Goal: Find contact information: Find contact information

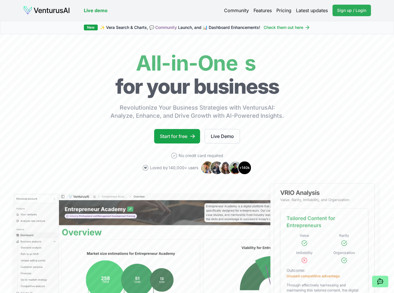
click at [358, 9] on span "Sign up / Login" at bounding box center [351, 11] width 29 height 6
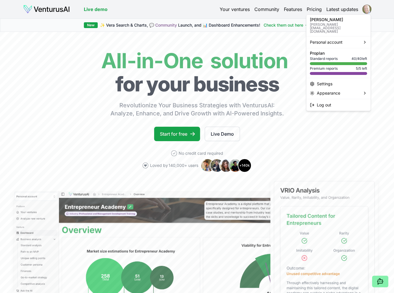
click at [364, 9] on html "We value your privacy We use cookies to enhance your browsing experience, serve…" at bounding box center [197, 146] width 394 height 293
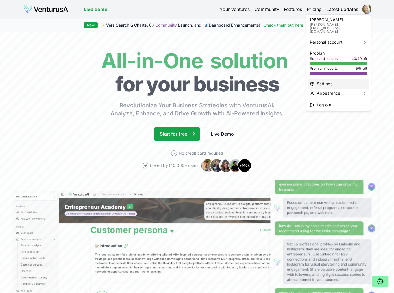
click at [324, 79] on div "Settings" at bounding box center [339, 83] width 62 height 9
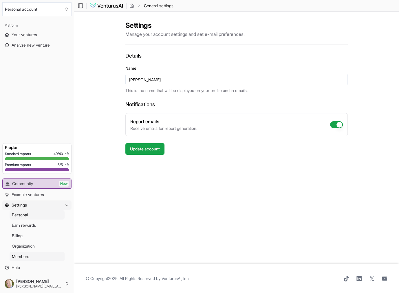
click at [25, 257] on span "Members" at bounding box center [20, 257] width 17 height 6
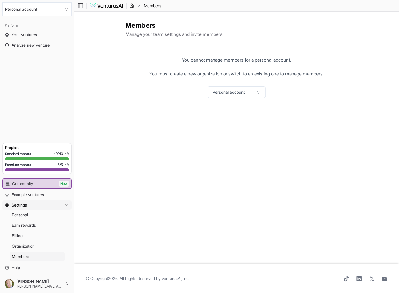
click at [132, 6] on icon "breadcrumb" at bounding box center [131, 7] width 1 height 2
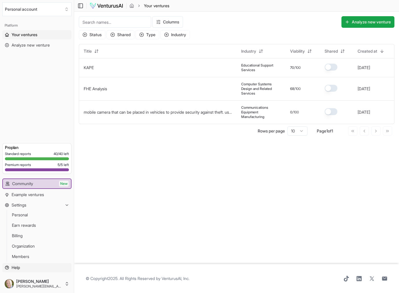
click at [18, 270] on span "Help" at bounding box center [16, 268] width 8 height 6
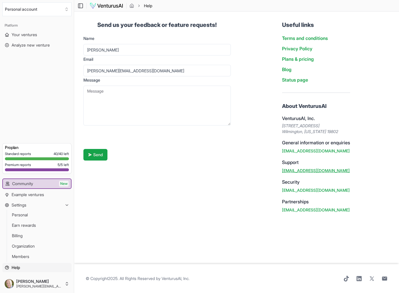
click at [287, 170] on link "[EMAIL_ADDRESS][DOMAIN_NAME]" at bounding box center [316, 170] width 68 height 5
